Goal: Transaction & Acquisition: Purchase product/service

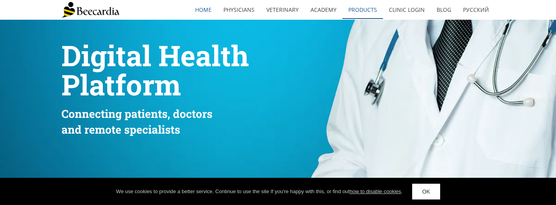
click at [357, 6] on link "Products" at bounding box center [363, 10] width 41 height 18
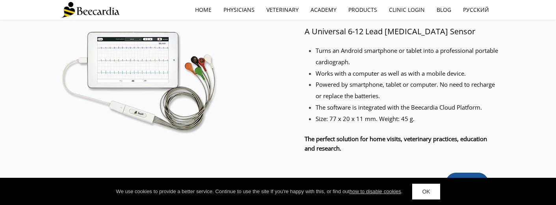
scroll to position [36, 0]
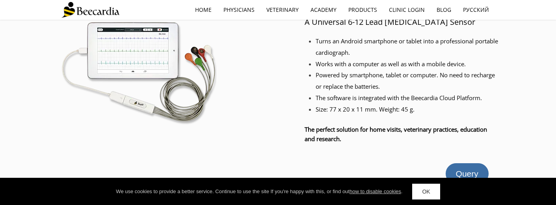
click at [470, 164] on link "Query" at bounding box center [467, 173] width 43 height 21
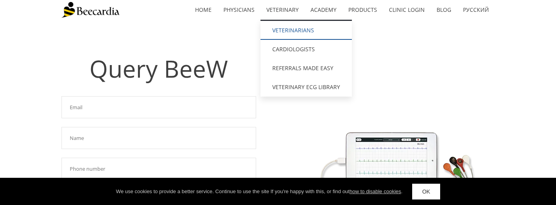
click at [289, 29] on link "Veterinarians" at bounding box center [306, 30] width 91 height 19
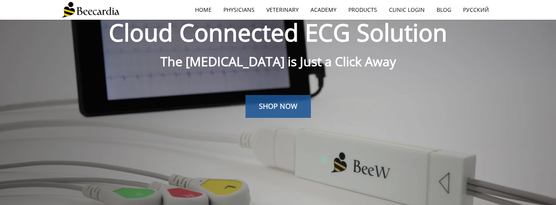
click at [289, 115] on link "SHOP NOW" at bounding box center [278, 106] width 65 height 23
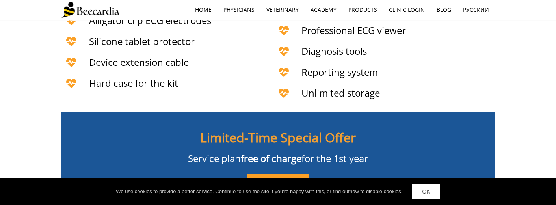
scroll to position [1910, 0]
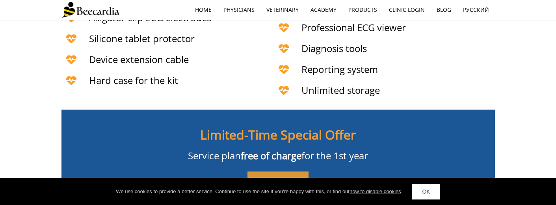
click at [268, 171] on link "BUY NOW" at bounding box center [278, 182] width 61 height 23
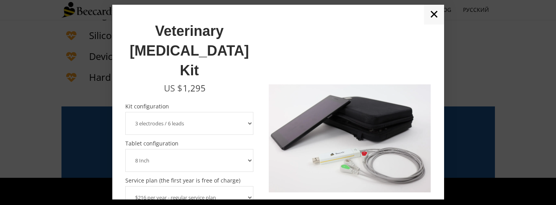
scroll to position [1913, 0]
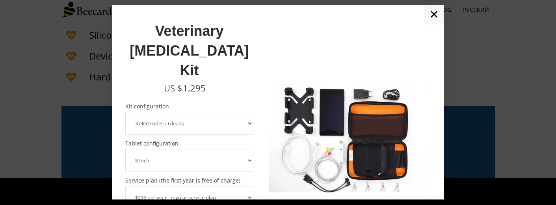
select select "10 Inch"
select select "$120 per year - plan without the device insurance"
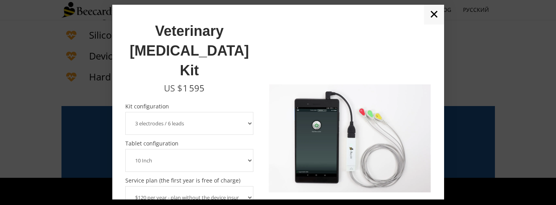
click at [436, 18] on link "✕" at bounding box center [434, 15] width 20 height 20
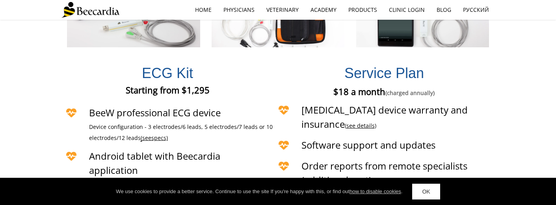
scroll to position [1736, 0]
